Goal: Check status: Check status

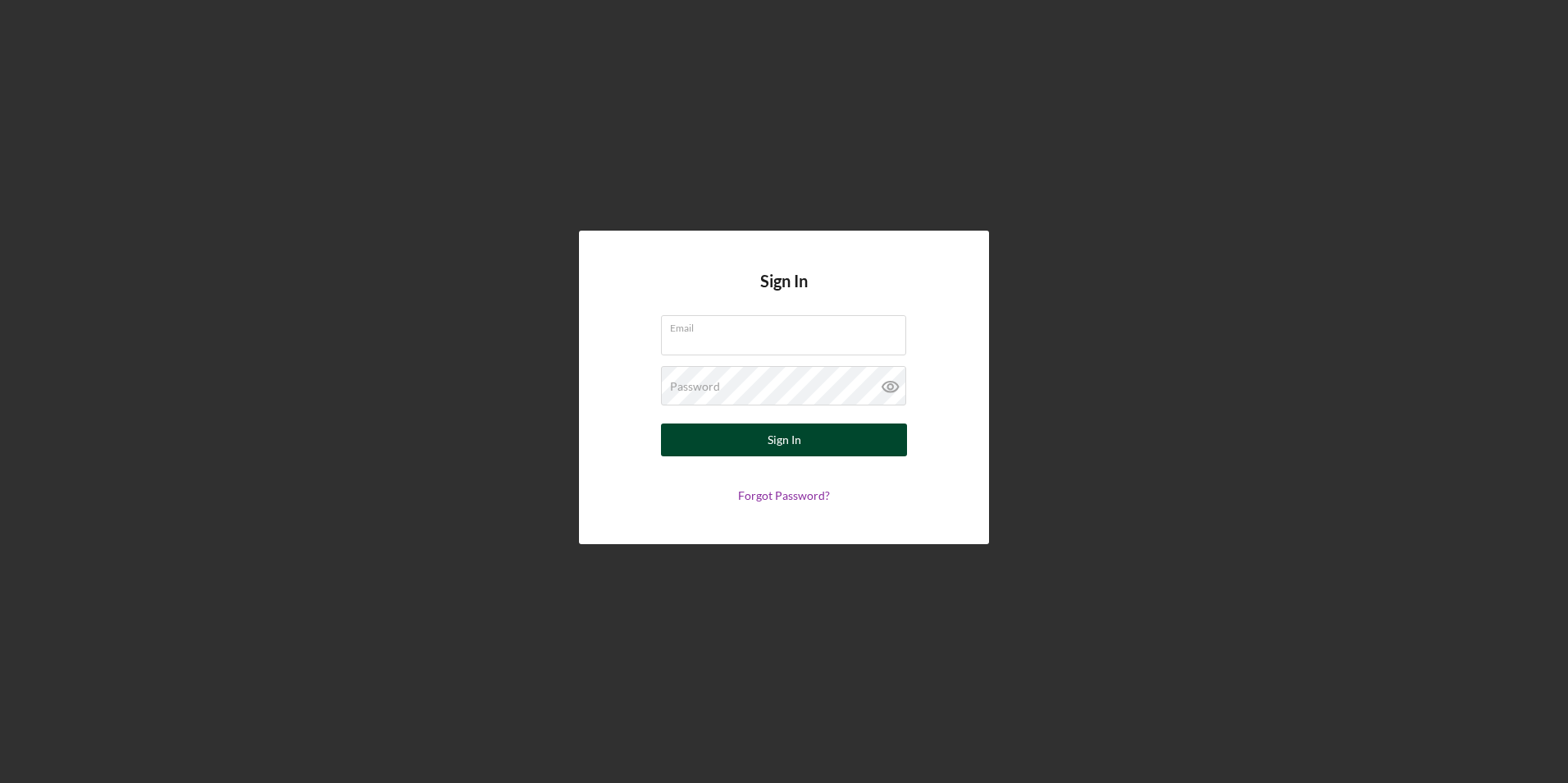
type input "[PERSON_NAME][EMAIL_ADDRESS][DOMAIN_NAME]"
click at [813, 432] on button "Sign In" at bounding box center [784, 440] width 246 height 33
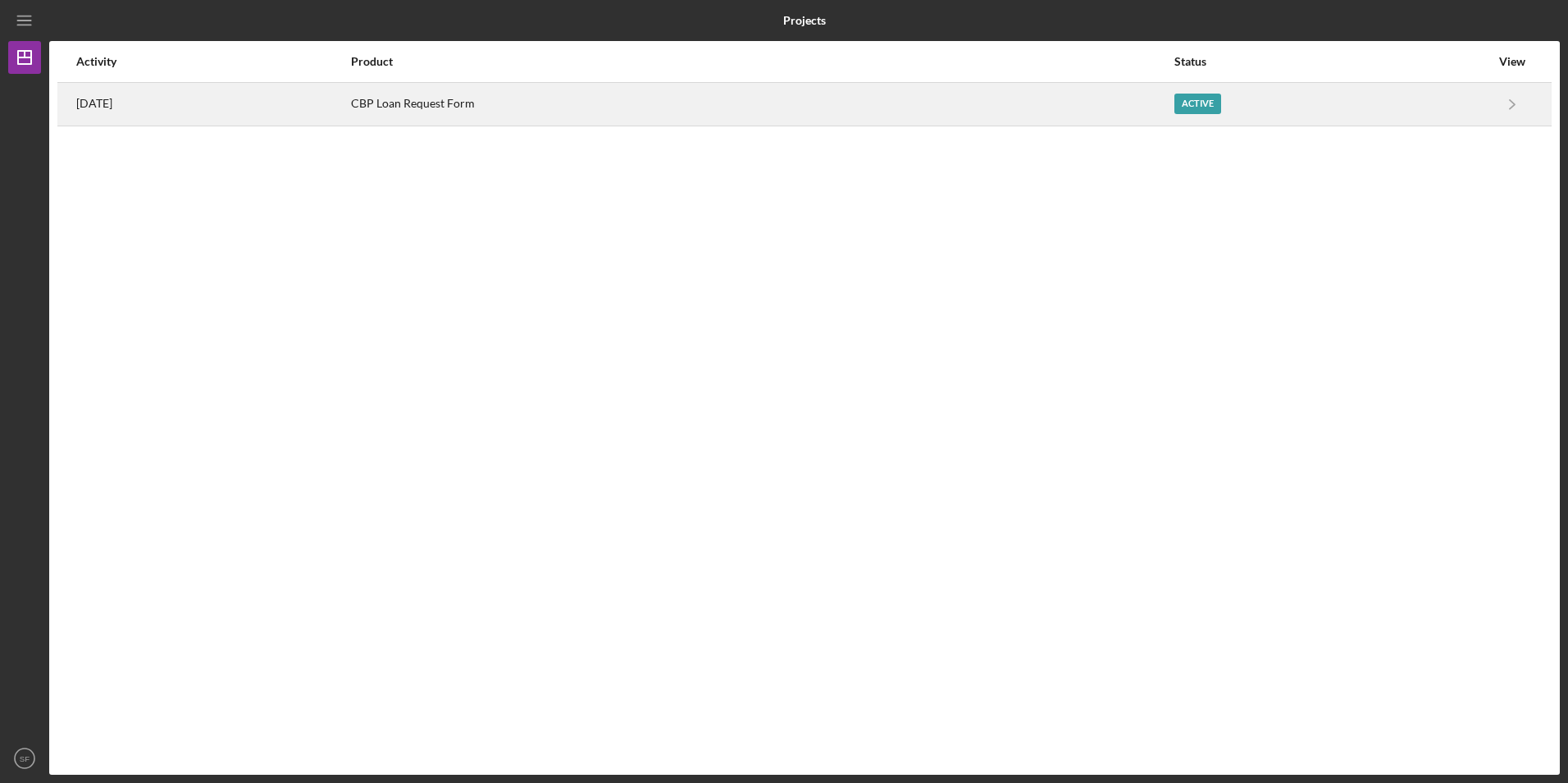
click at [96, 108] on time "[DATE]" at bounding box center [95, 103] width 36 height 13
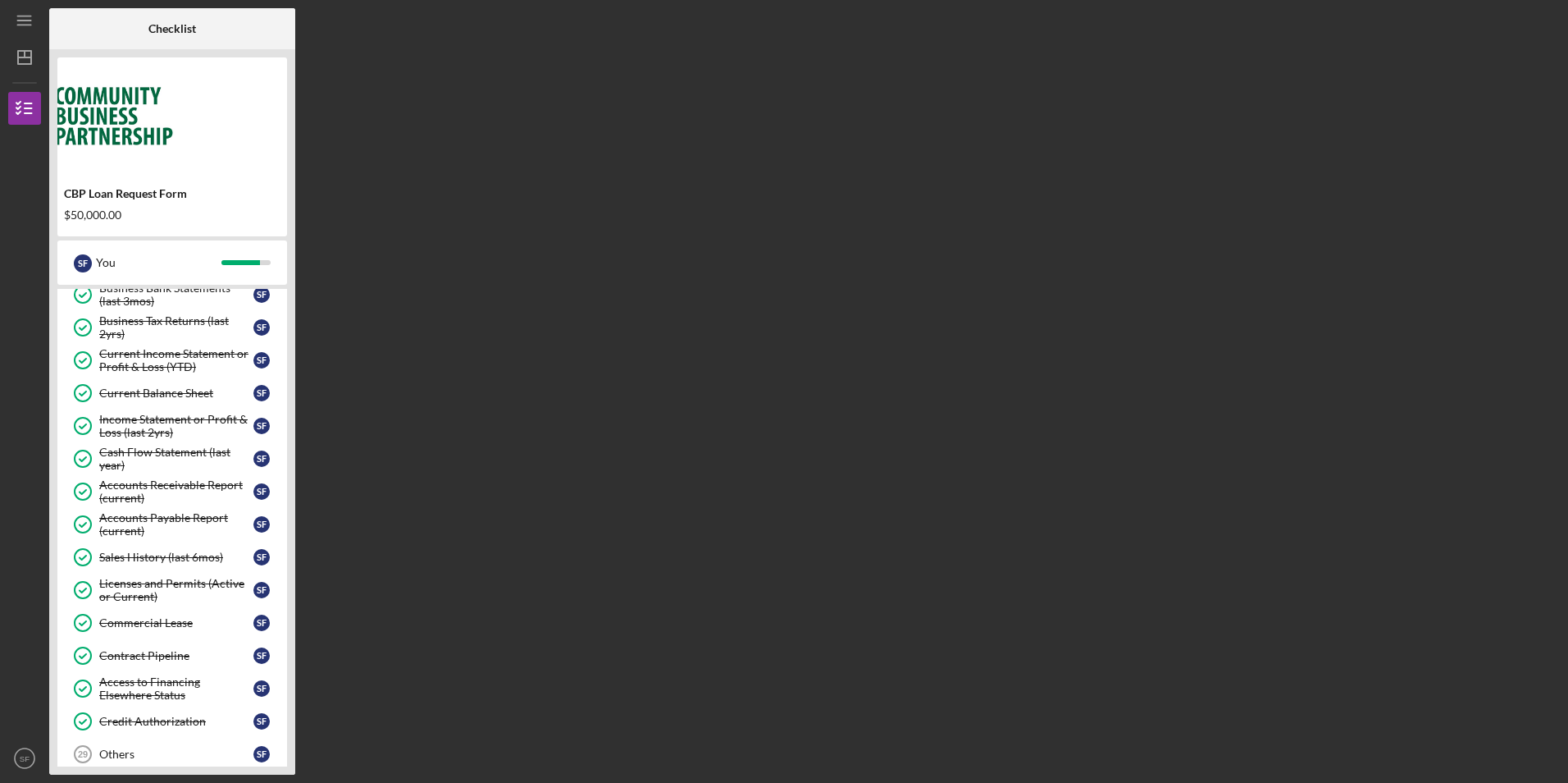
scroll to position [574, 0]
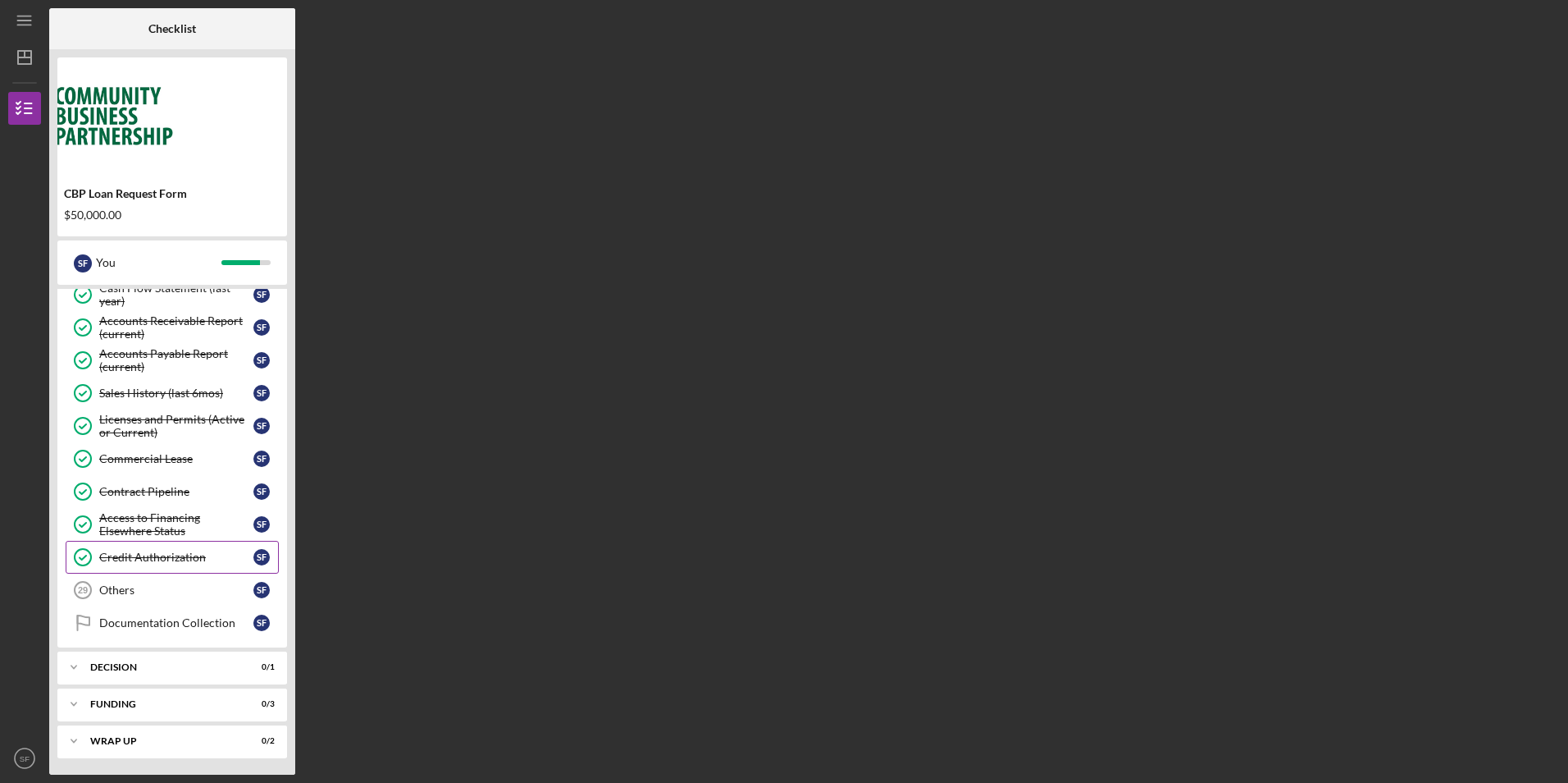
click at [181, 557] on div "Credit Authorization" at bounding box center [176, 557] width 154 height 13
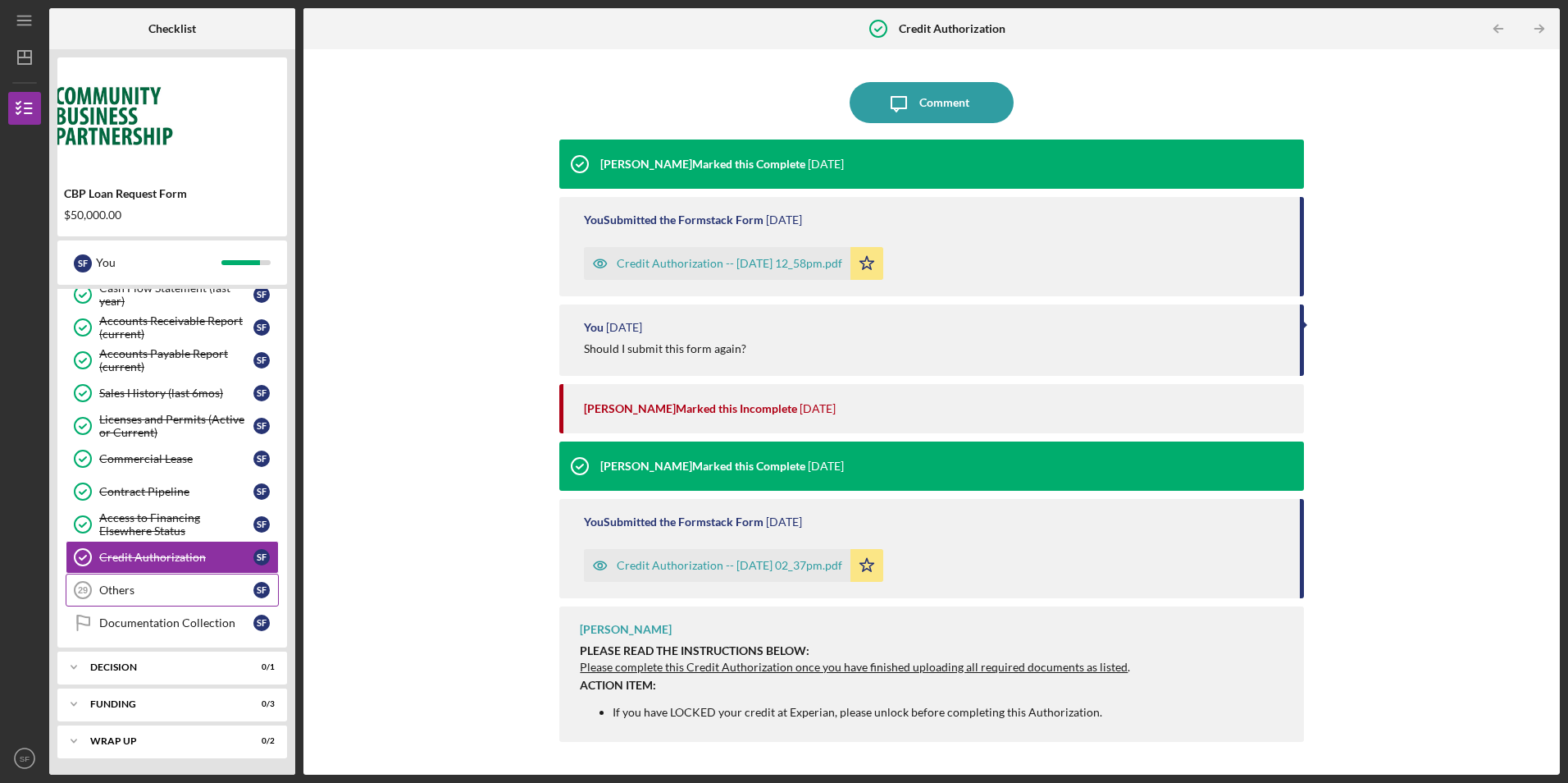
click at [167, 591] on div "Others" at bounding box center [176, 590] width 154 height 13
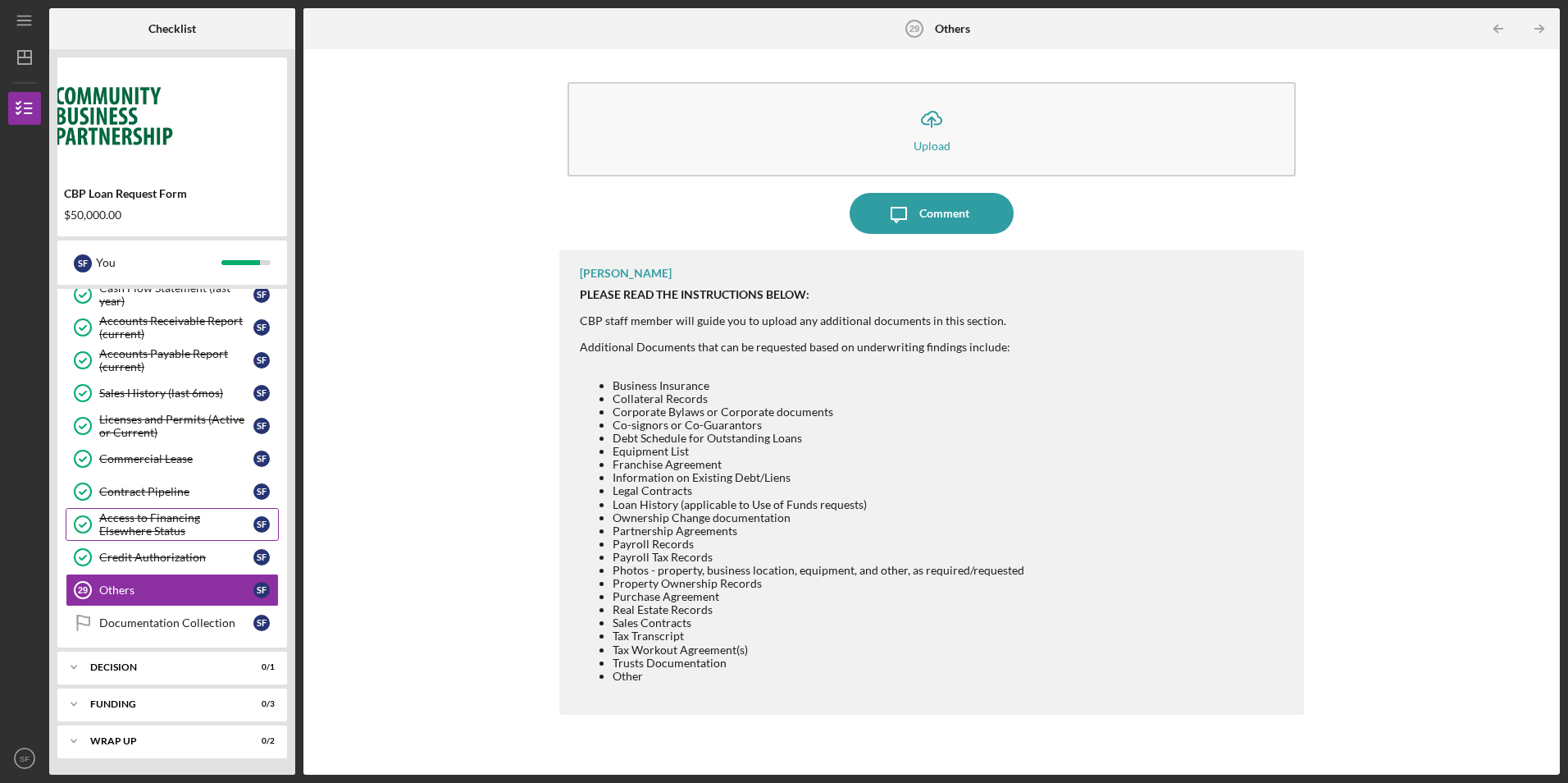
click at [176, 523] on div "Access to Financing Elsewhere Status" at bounding box center [176, 525] width 154 height 26
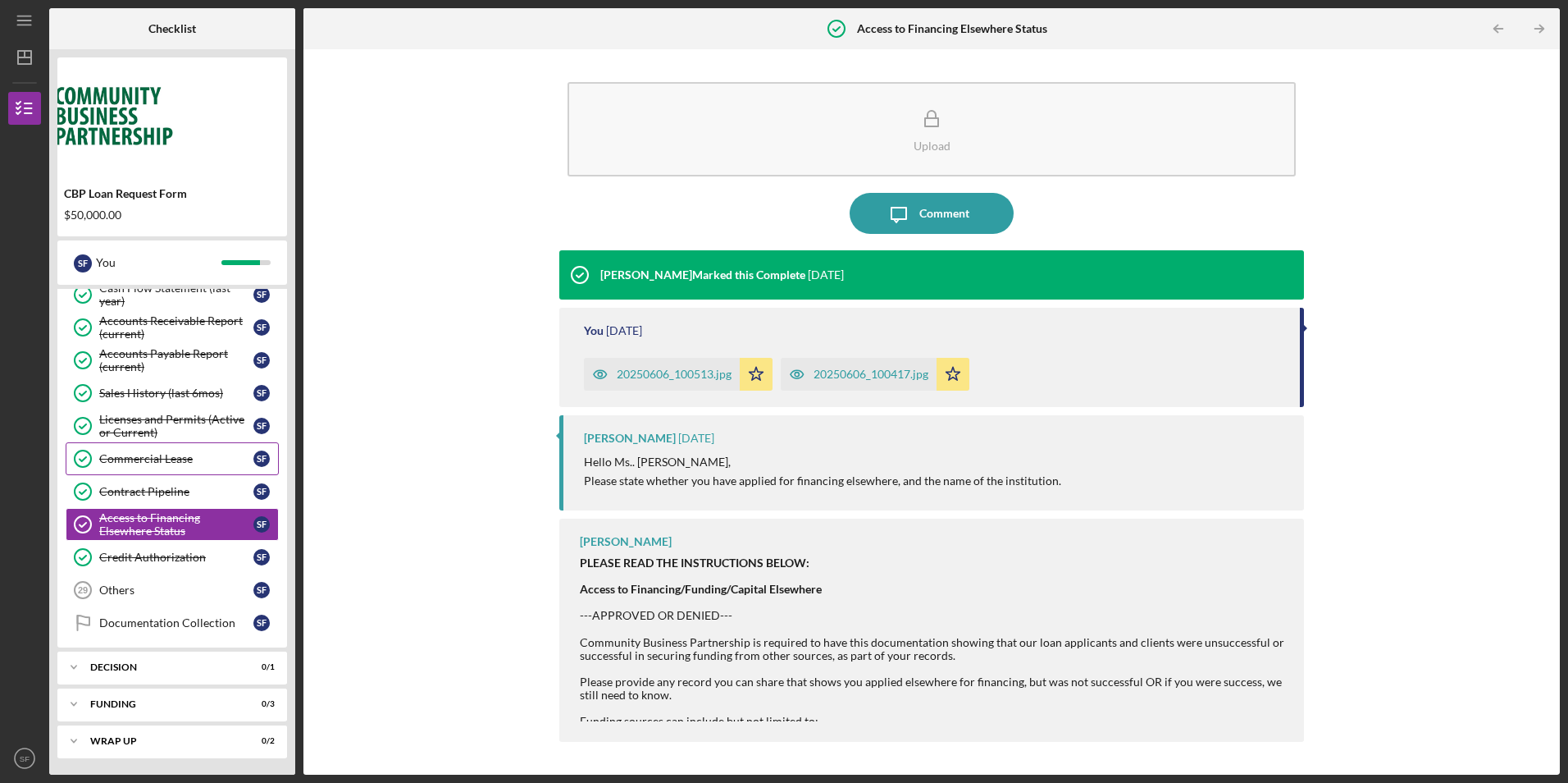
click at [171, 464] on div "Commercial Lease" at bounding box center [176, 459] width 154 height 13
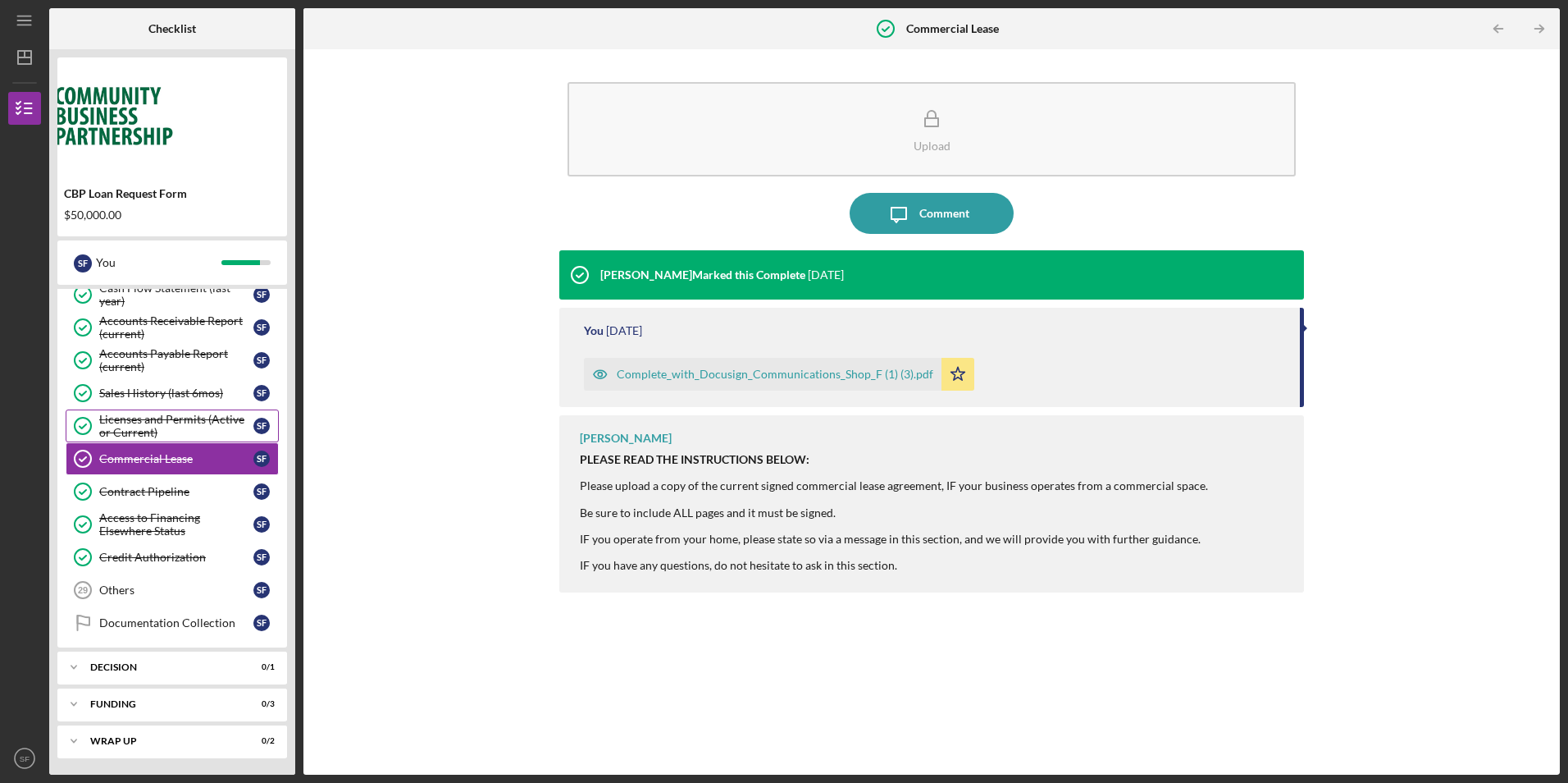
click at [175, 428] on div "Licenses and Permits (Active or Current)" at bounding box center [176, 426] width 154 height 26
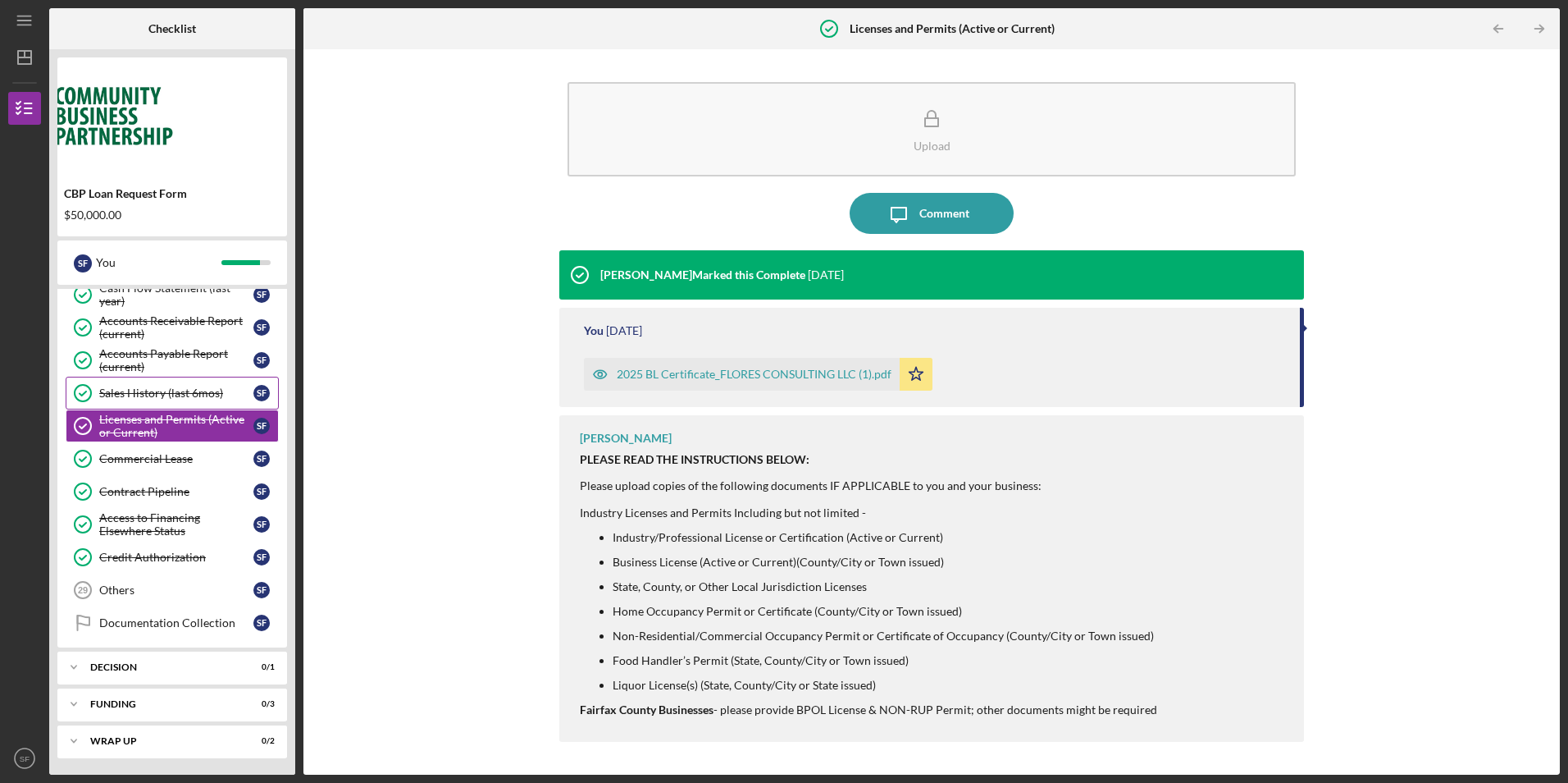
click at [181, 393] on div "Sales History (last 6mos)" at bounding box center [176, 393] width 154 height 13
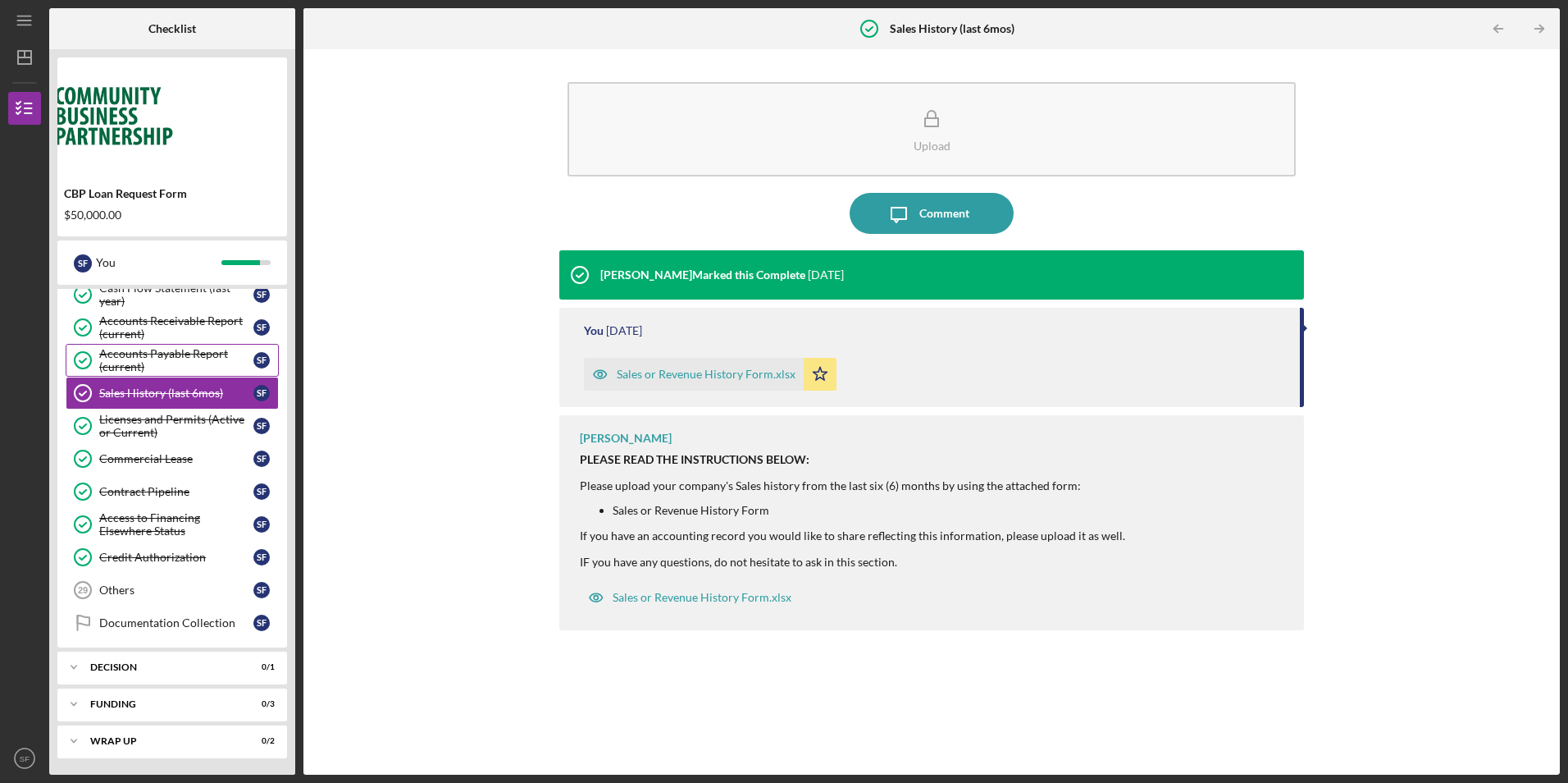
click at [181, 356] on div "Accounts Payable Report (current)" at bounding box center [176, 360] width 154 height 26
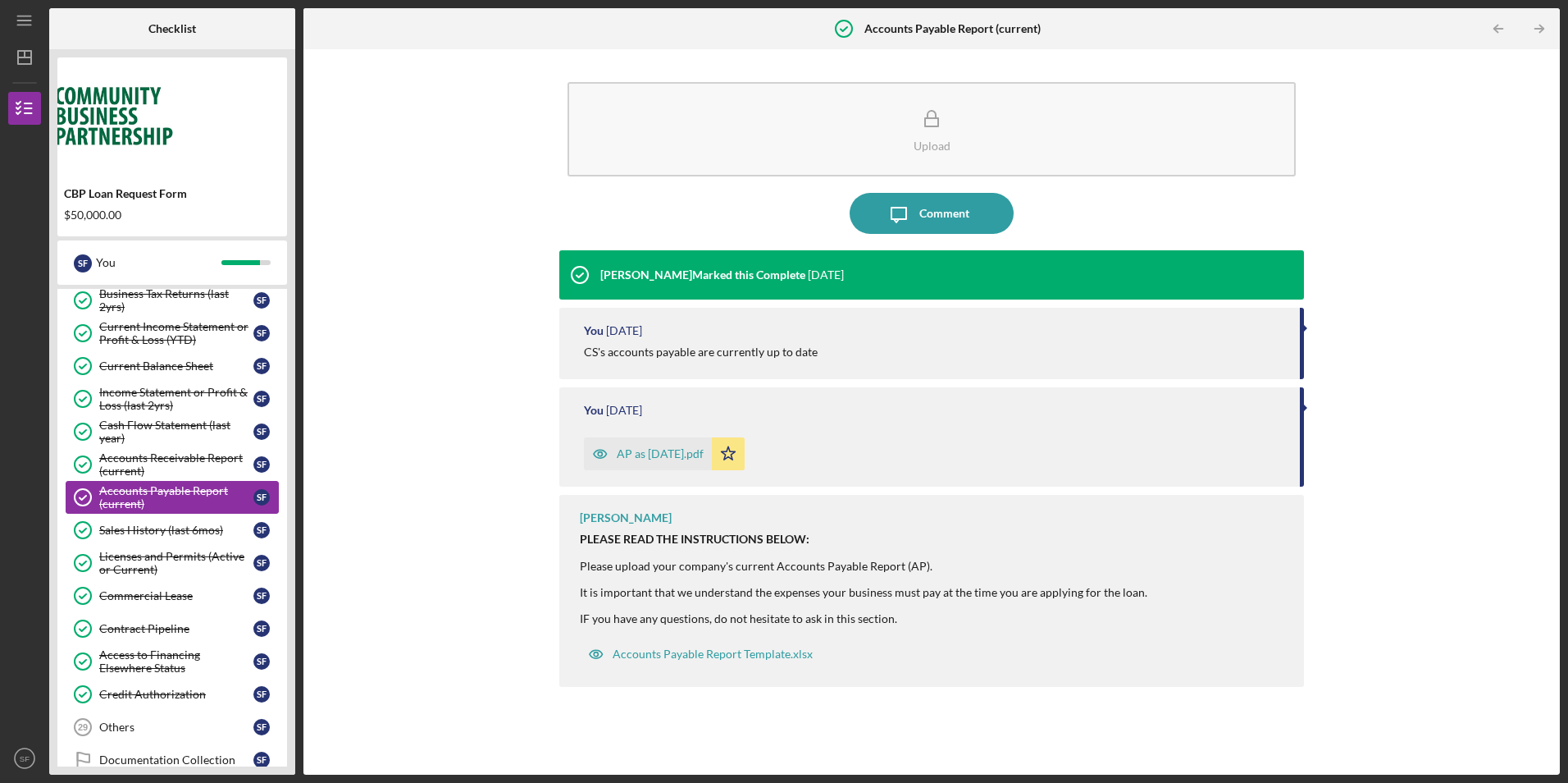
scroll to position [409, 0]
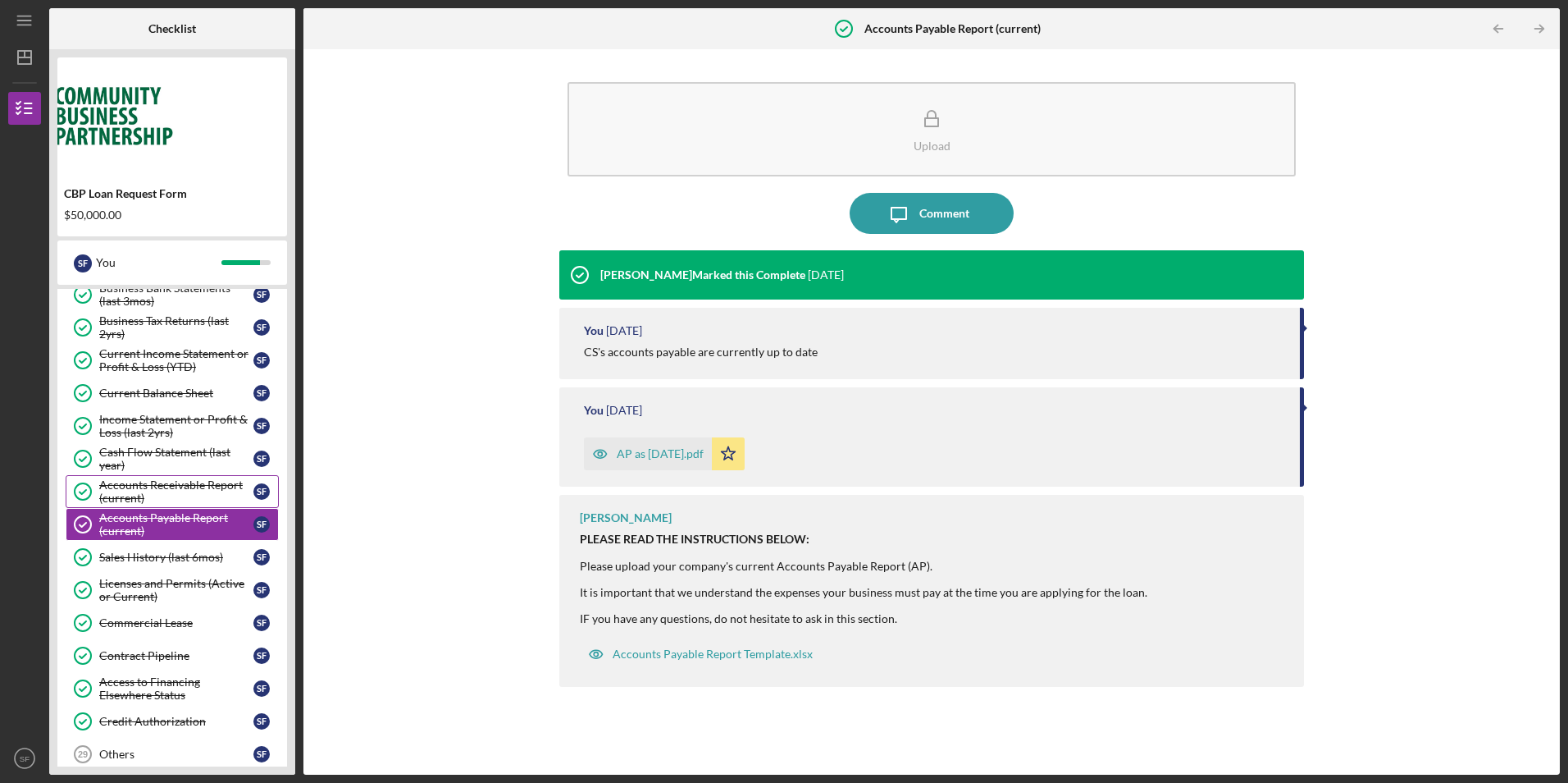
click at [182, 485] on div "Accounts Receivable Report (current)" at bounding box center [176, 492] width 154 height 26
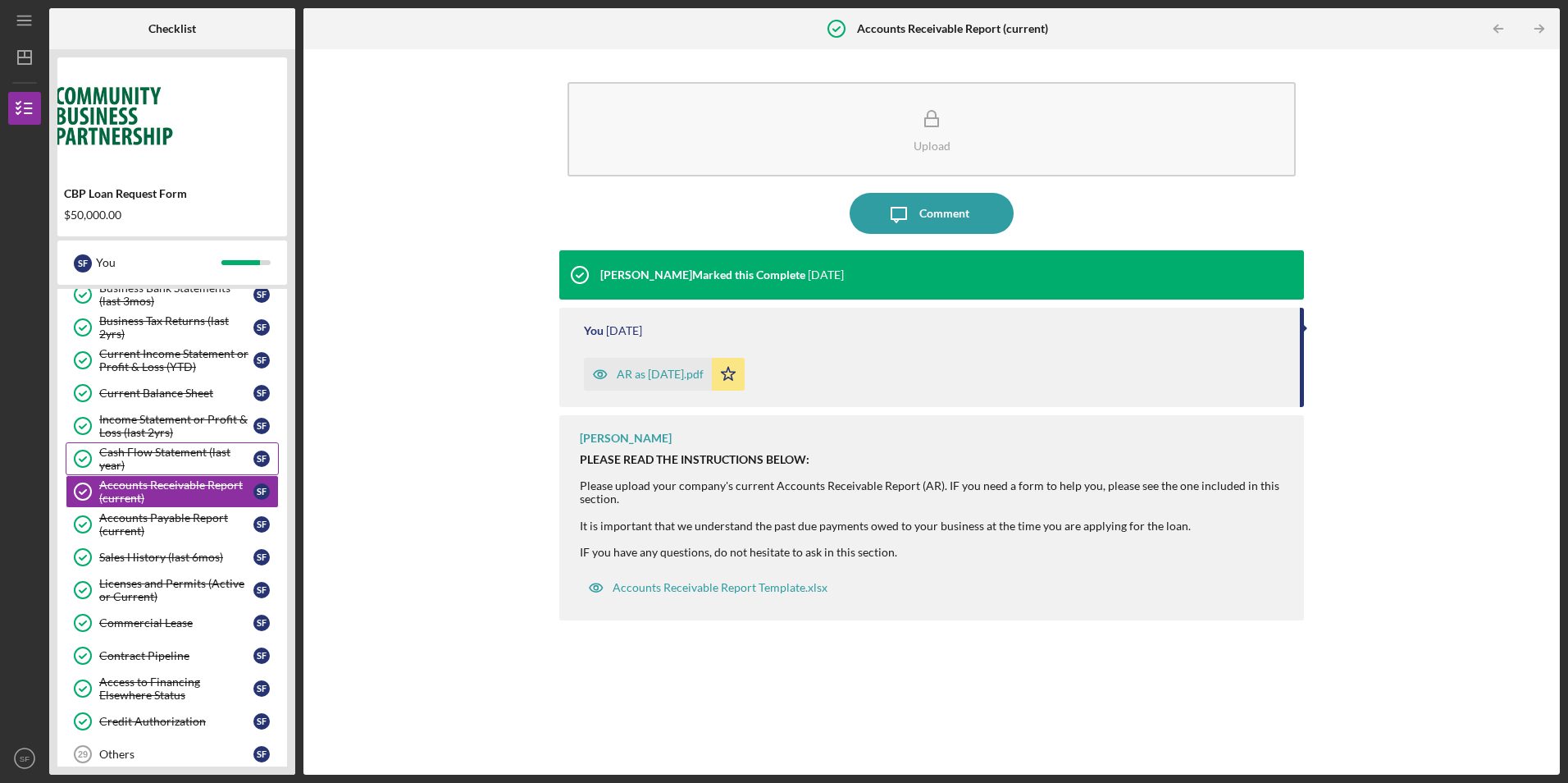
click at [168, 445] on div "Cash Flow Statement (last year)" at bounding box center [176, 459] width 154 height 26
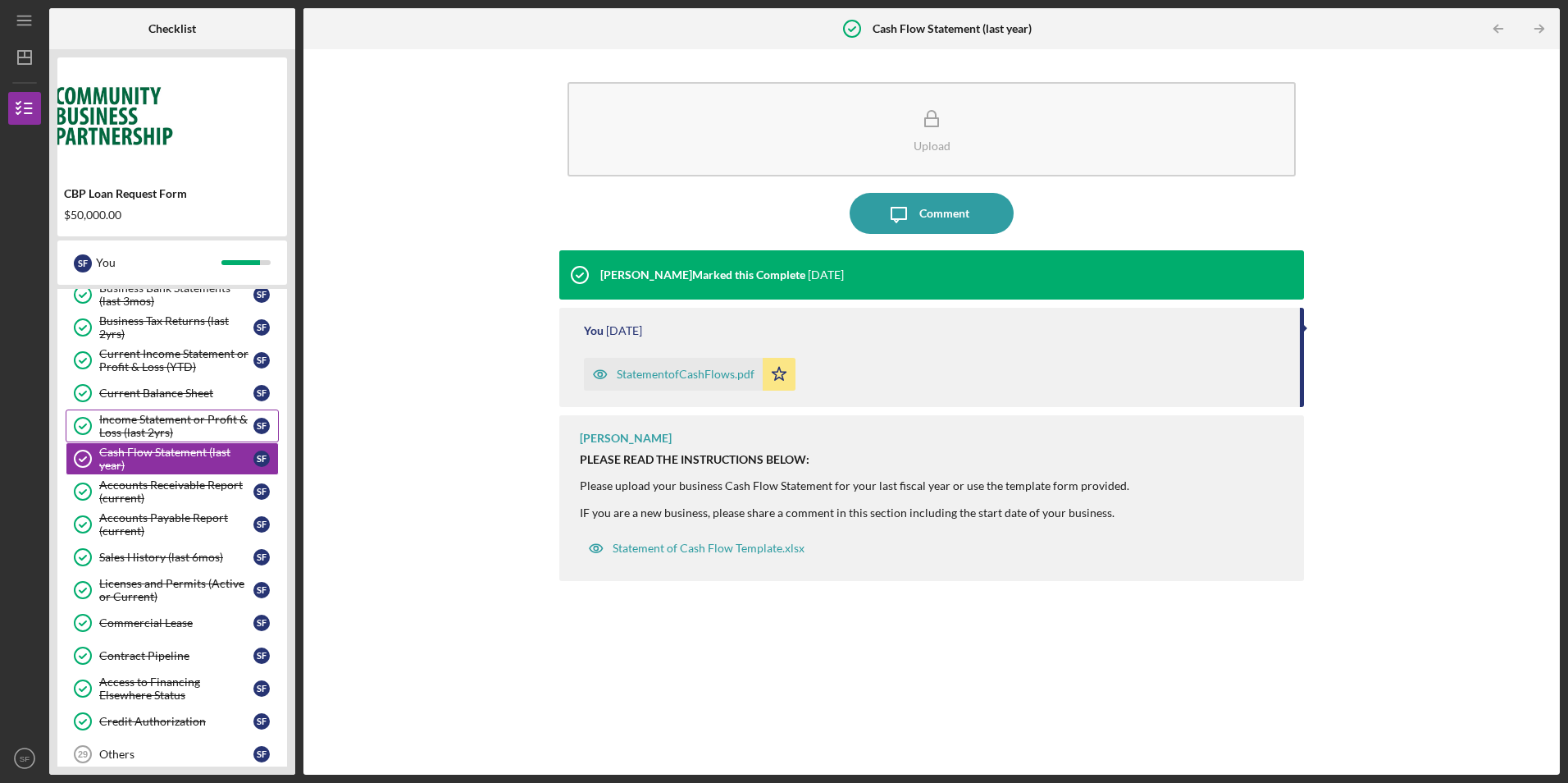
click at [161, 416] on div "Income Statement or Profit & Loss (last 2yrs)" at bounding box center [176, 426] width 154 height 26
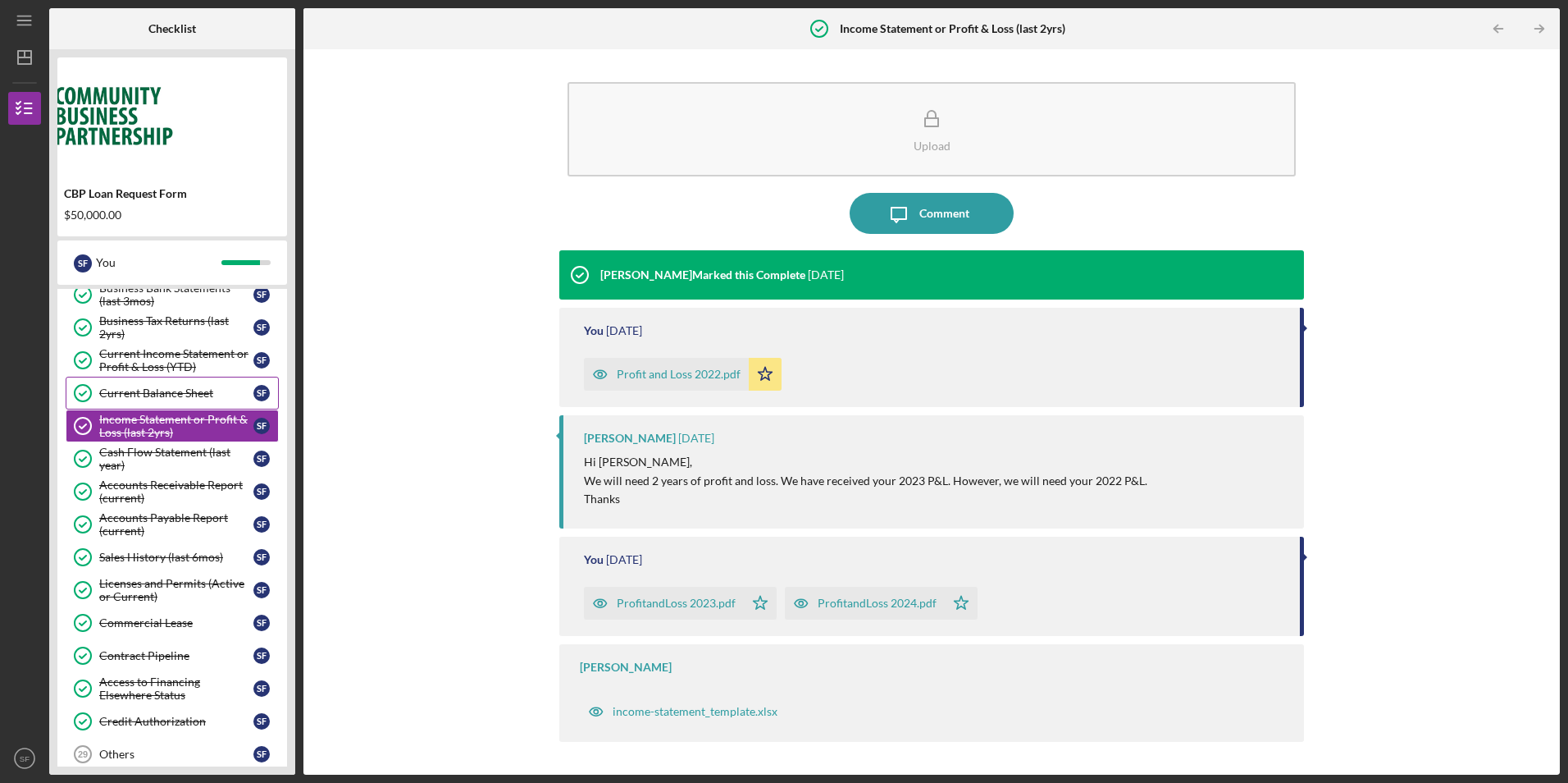
click at [165, 390] on div "Current Balance Sheet" at bounding box center [176, 393] width 154 height 13
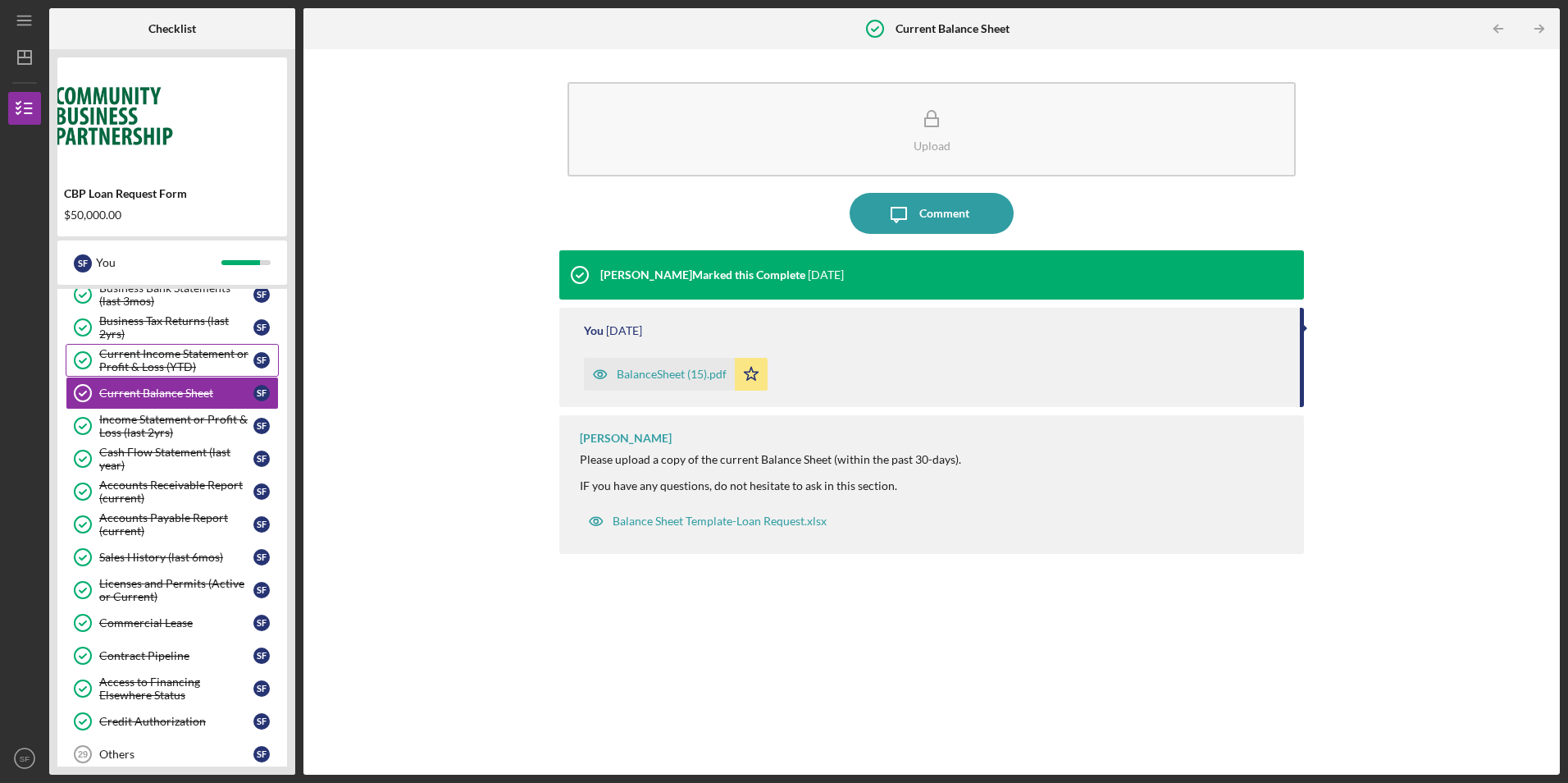
click at [163, 345] on link "Current Income Statement or Profit & Loss (YTD) Current Income Statement or Pro…" at bounding box center [172, 360] width 214 height 33
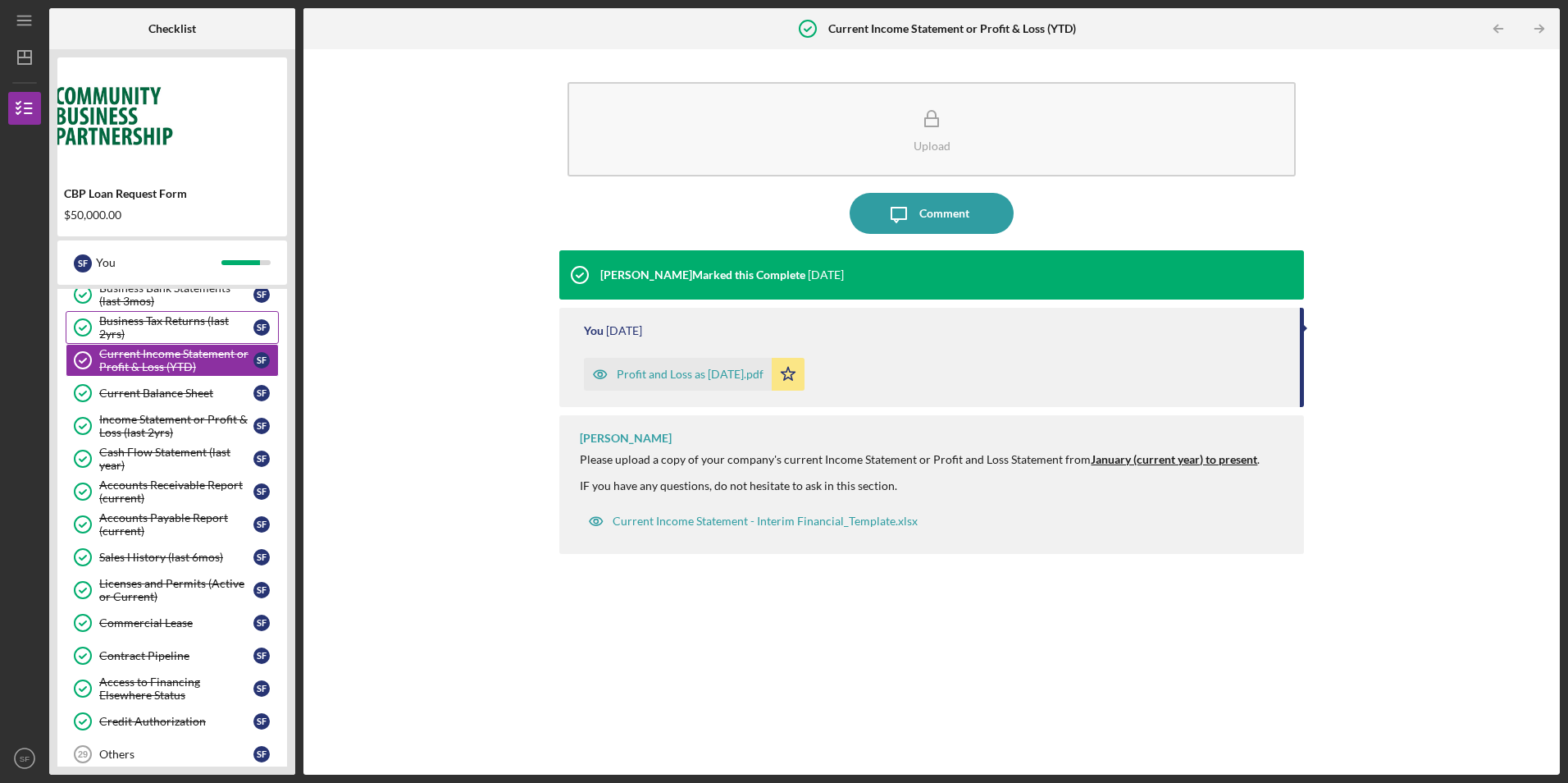
click at [172, 325] on div "Business Tax Returns (last 2yrs)" at bounding box center [176, 327] width 154 height 26
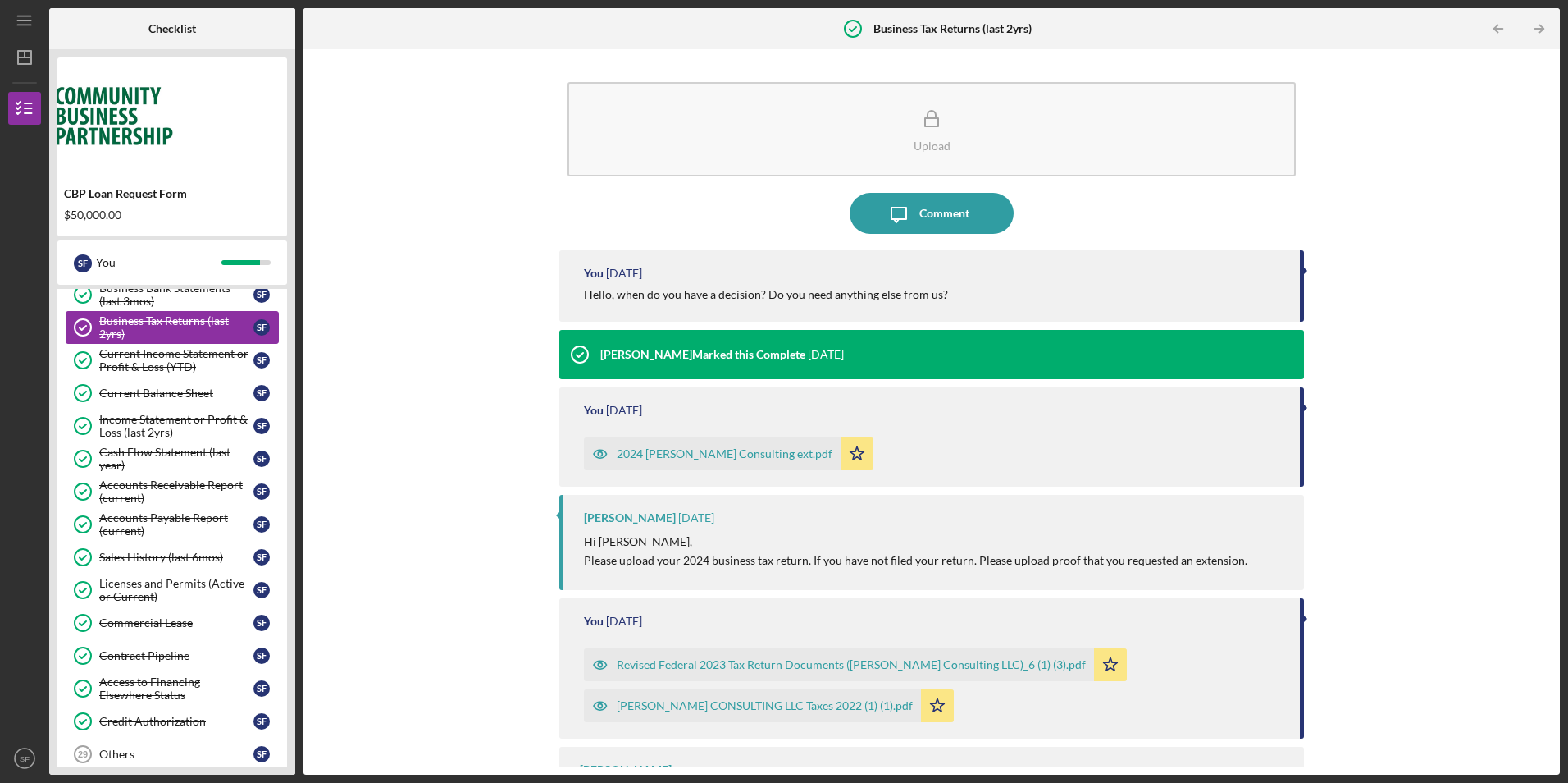
scroll to position [327, 0]
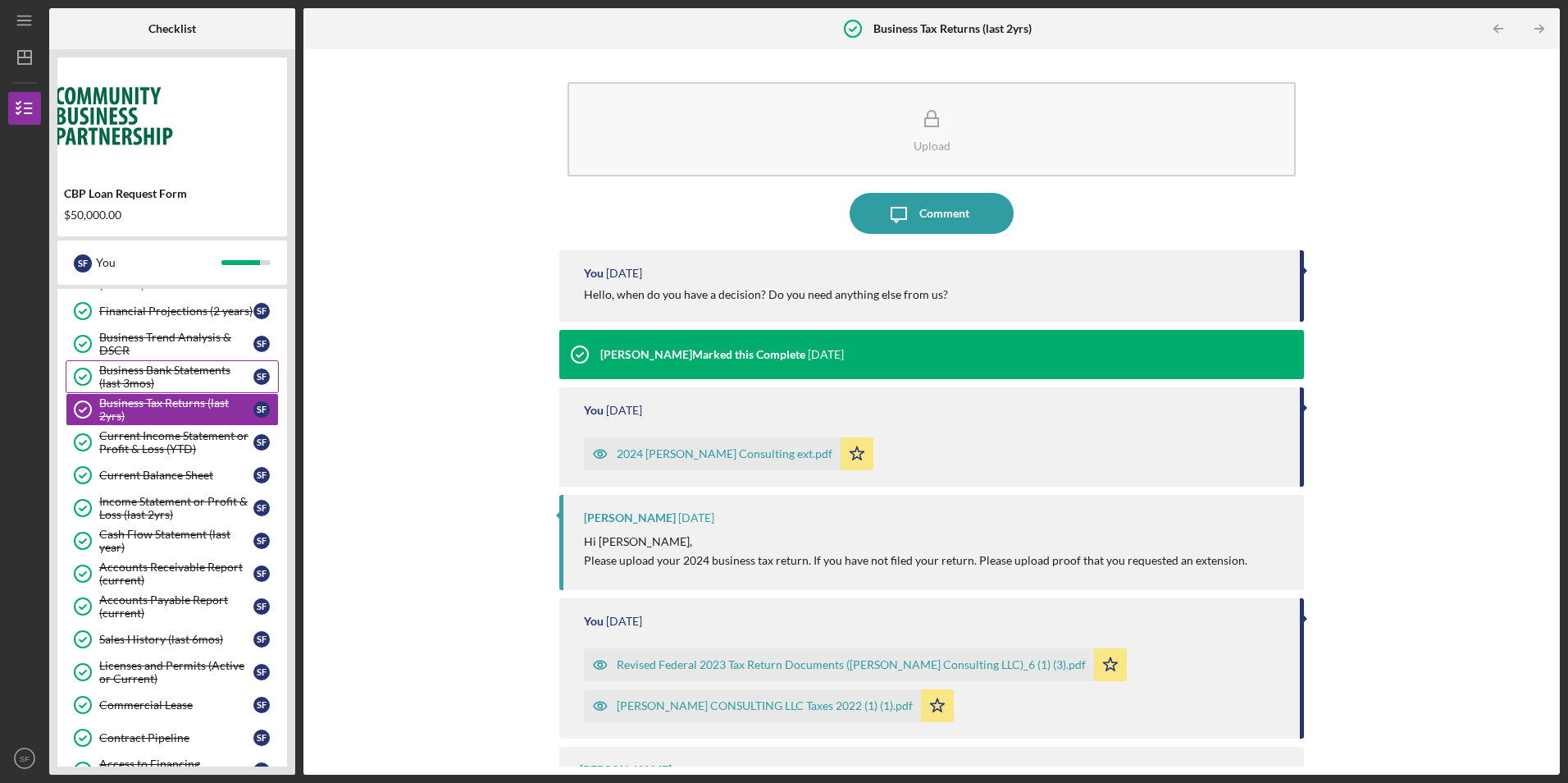
click at [187, 384] on div "Business Bank Statements (last 3mos)" at bounding box center [176, 376] width 154 height 26
